Goal: Find specific page/section: Find specific page/section

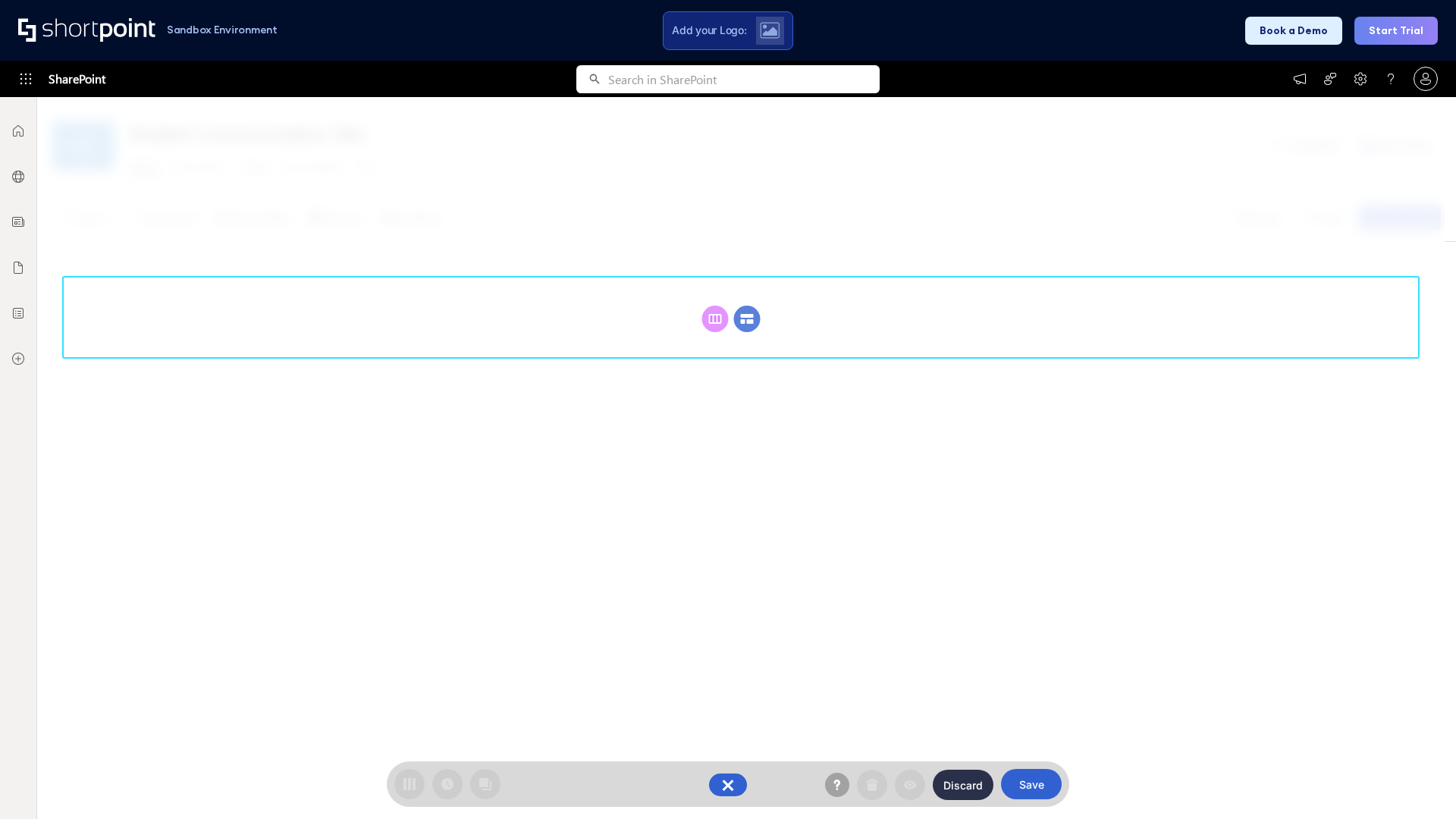
click at [747, 318] on circle at bounding box center [747, 318] width 26 height 26
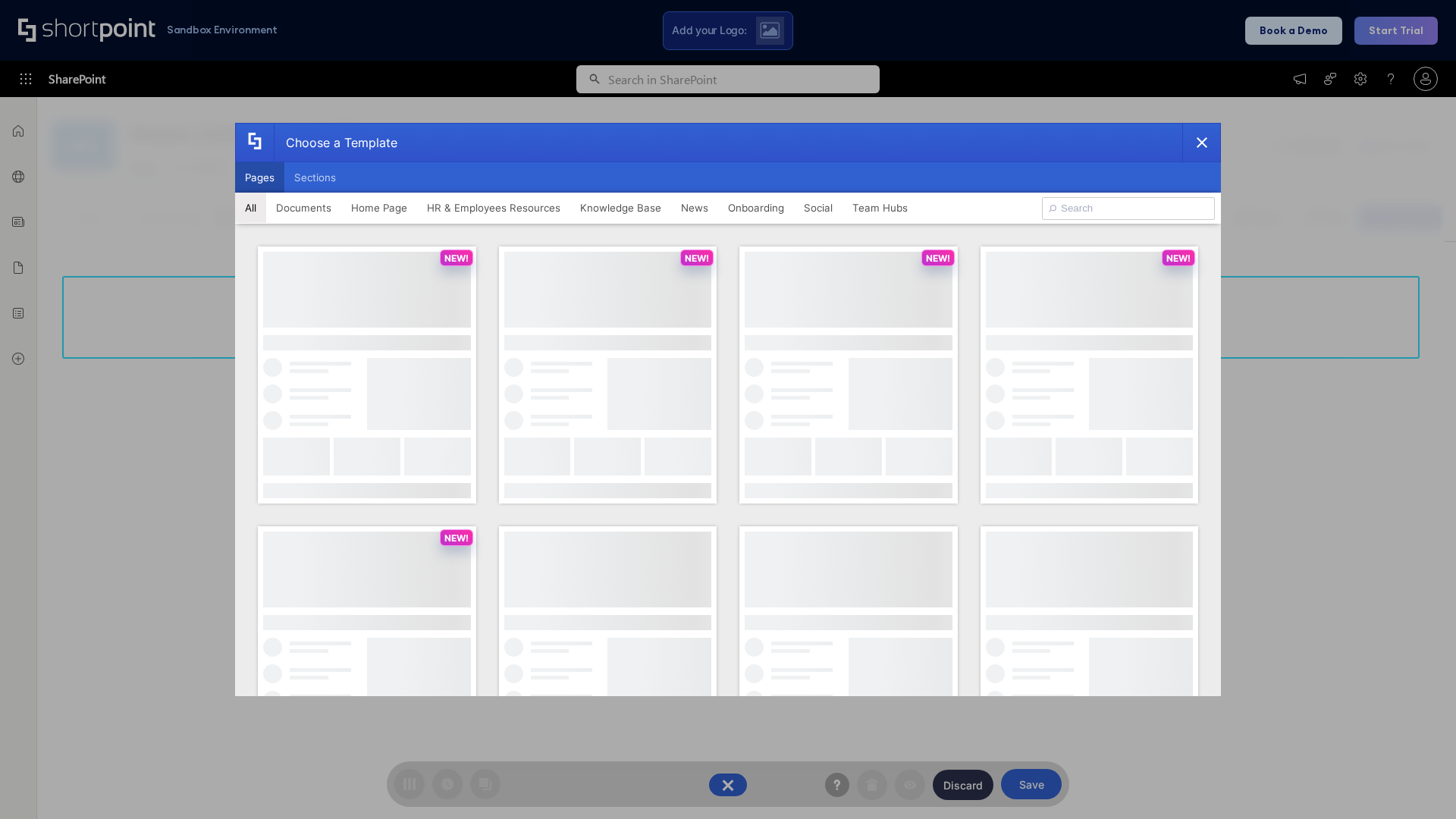
click at [259, 177] on button "Pages" at bounding box center [259, 177] width 49 height 30
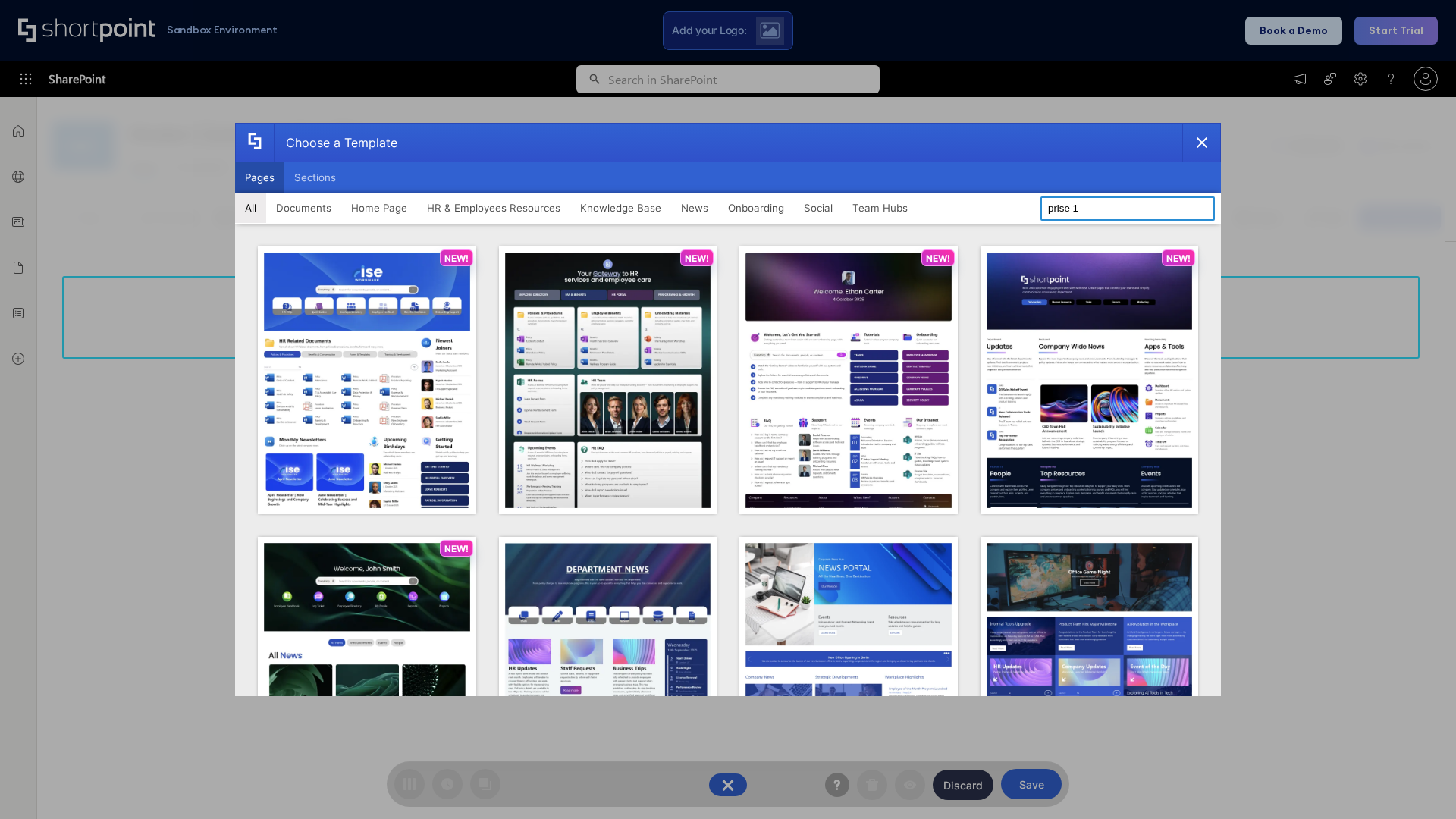
type input "prise 1"
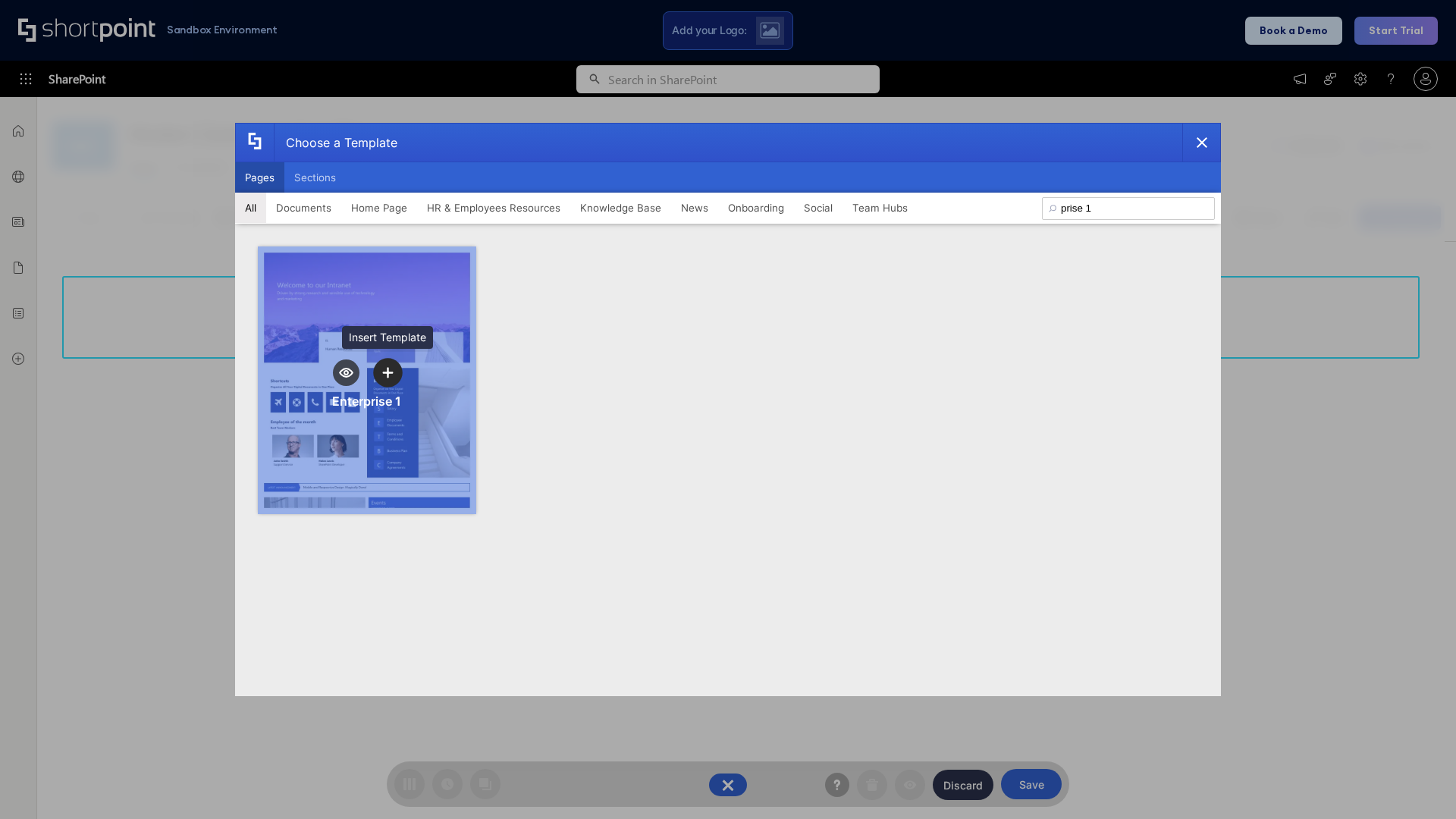
click at [387, 372] on icon "template selector" at bounding box center [387, 372] width 11 height 11
